Goal: Entertainment & Leisure: Consume media (video, audio)

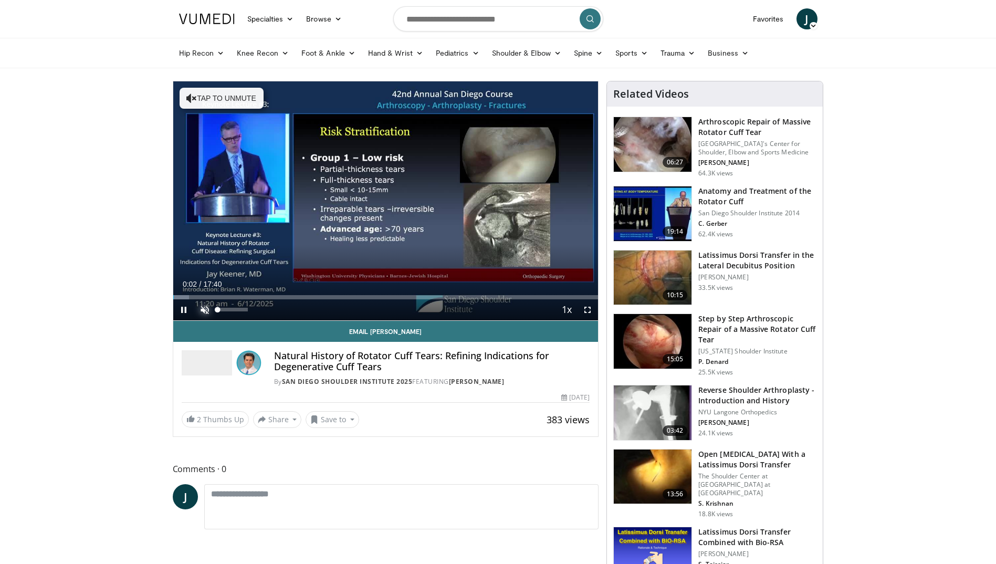
click at [206, 307] on span "Video Player" at bounding box center [204, 309] width 21 height 21
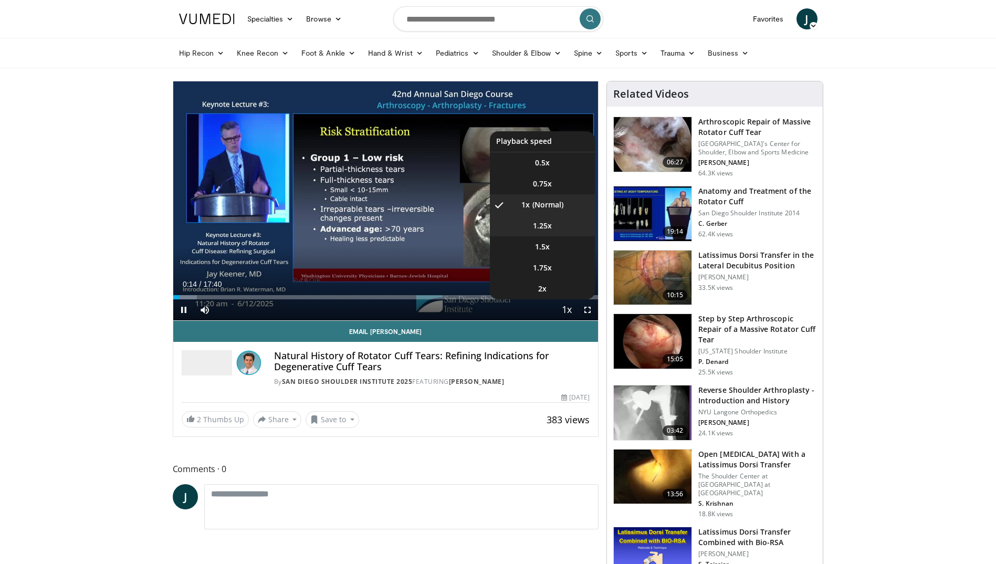
click at [557, 224] on li "1.25x" at bounding box center [542, 225] width 105 height 21
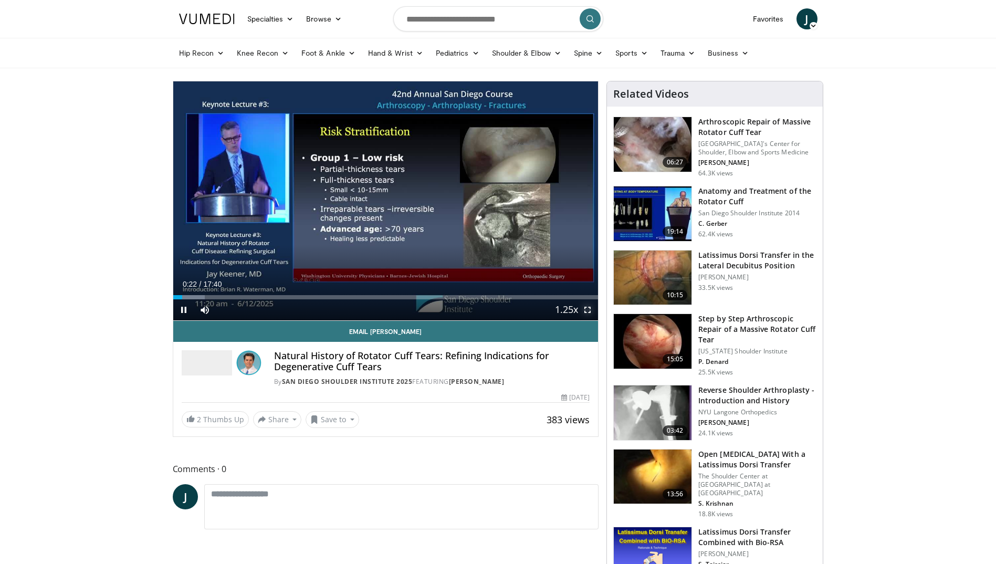
click at [587, 309] on span "Video Player" at bounding box center [587, 309] width 21 height 21
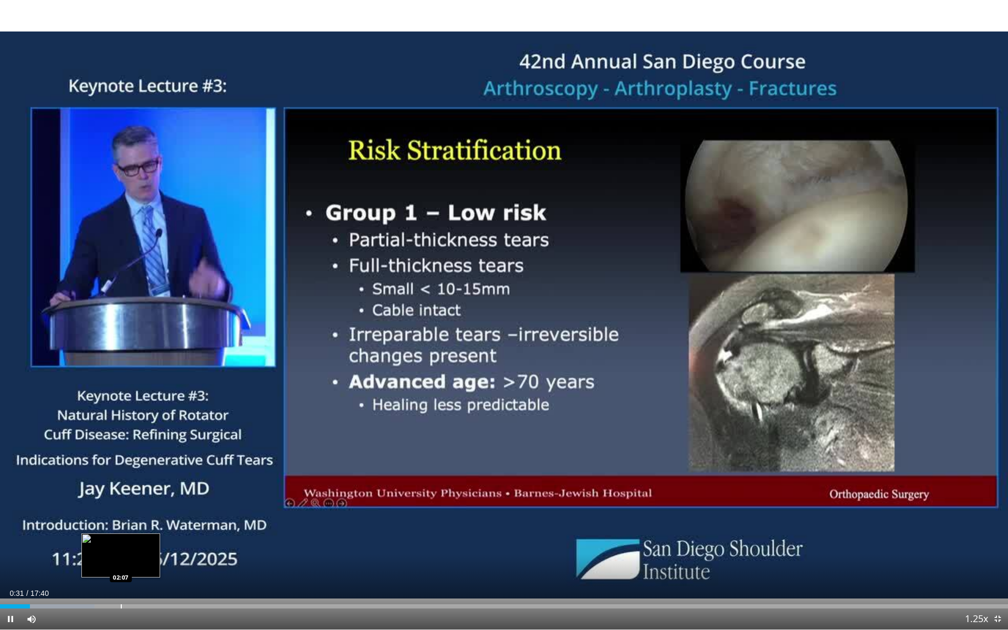
click at [121, 563] on div "Progress Bar" at bounding box center [121, 606] width 1 height 4
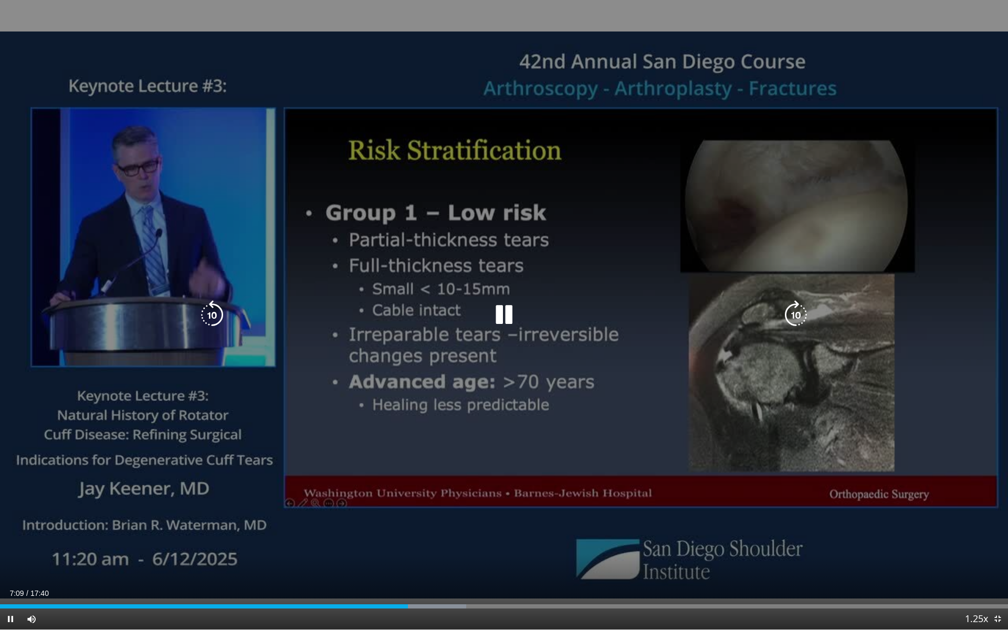
click at [505, 314] on icon "Video Player" at bounding box center [503, 314] width 29 height 29
click at [492, 315] on icon "Video Player" at bounding box center [503, 314] width 29 height 29
click at [526, 311] on div "Video Player" at bounding box center [504, 314] width 605 height 21
click at [517, 315] on icon "Video Player" at bounding box center [503, 314] width 29 height 29
